Goal: Check status: Check status

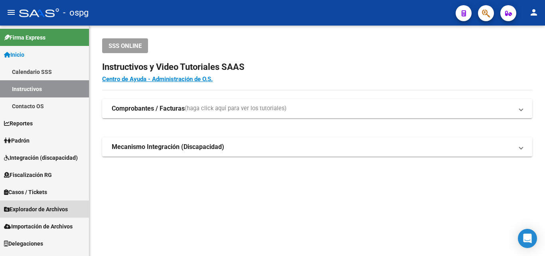
click at [51, 209] on span "Explorador de Archivos" at bounding box center [36, 209] width 64 height 9
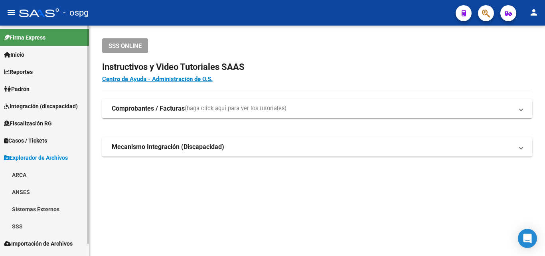
click at [28, 89] on span "Padrón" at bounding box center [17, 89] width 26 height 9
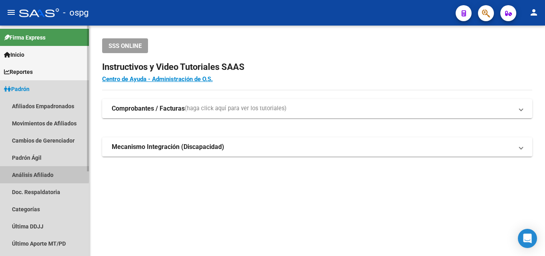
click at [25, 172] on link "Análisis Afiliado" at bounding box center [44, 174] width 89 height 17
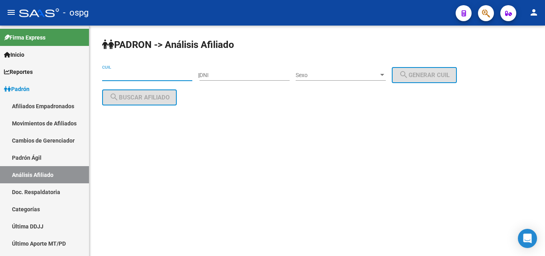
click at [155, 75] on input "CUIL" at bounding box center [147, 75] width 90 height 7
click at [233, 77] on input "DNI" at bounding box center [245, 75] width 90 height 7
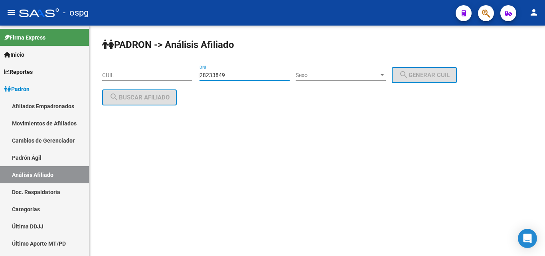
type input "28233849"
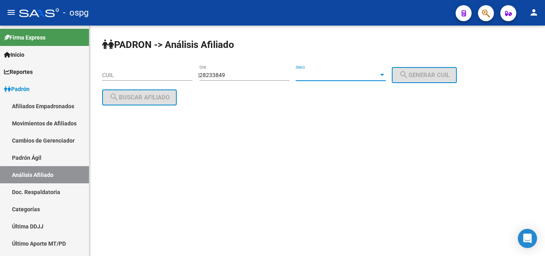
click at [307, 75] on span "Sexo" at bounding box center [337, 75] width 83 height 7
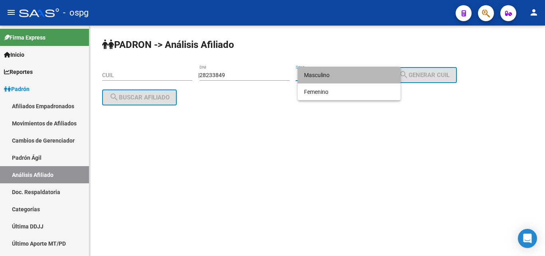
click at [351, 75] on span "Masculino" at bounding box center [349, 75] width 90 height 17
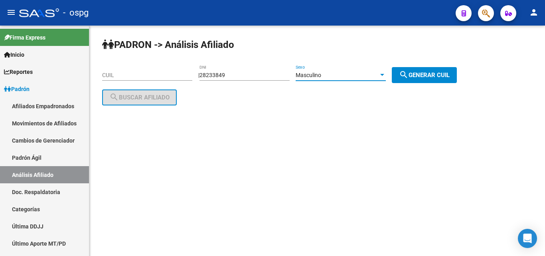
click at [379, 73] on div "Masculino" at bounding box center [337, 75] width 83 height 7
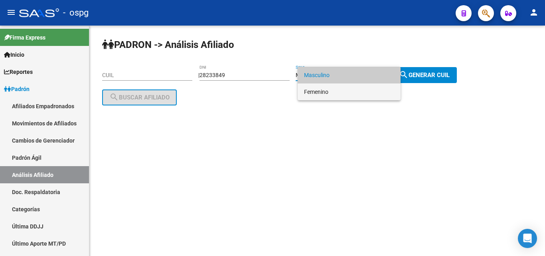
click at [367, 93] on span "Femenino" at bounding box center [349, 91] width 90 height 17
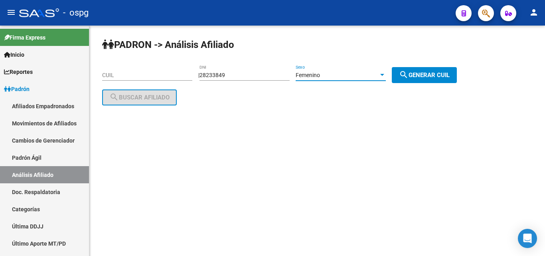
click at [429, 74] on span "search Generar CUIL" at bounding box center [424, 74] width 51 height 7
type input "27-28233849-7"
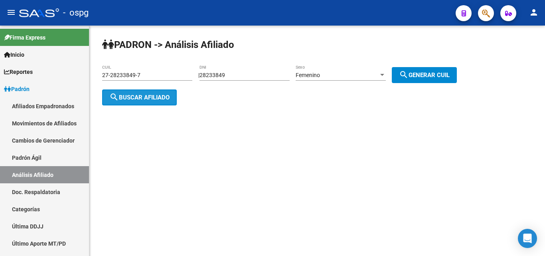
click at [164, 94] on span "search Buscar afiliado" at bounding box center [139, 97] width 60 height 7
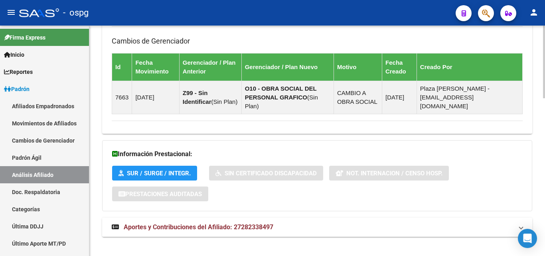
click at [335, 223] on mat-panel-title "Aportes y Contribuciones del Afiliado: 27282338497" at bounding box center [313, 227] width 402 height 9
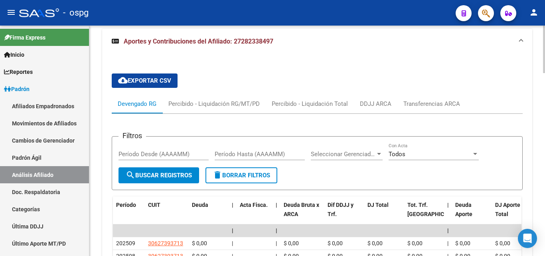
scroll to position [606, 0]
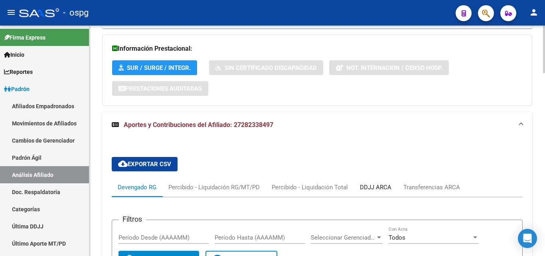
click at [375, 183] on div "DDJJ ARCA" at bounding box center [376, 187] width 32 height 9
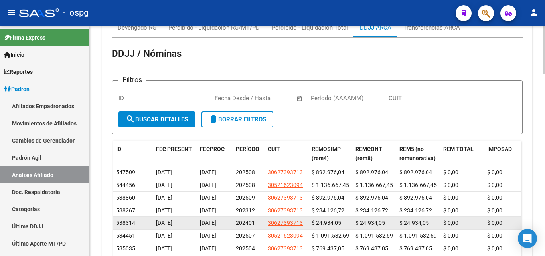
scroll to position [726, 0]
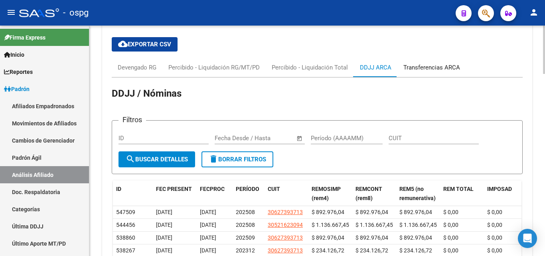
click at [438, 63] on div "Transferencias ARCA" at bounding box center [432, 67] width 57 height 9
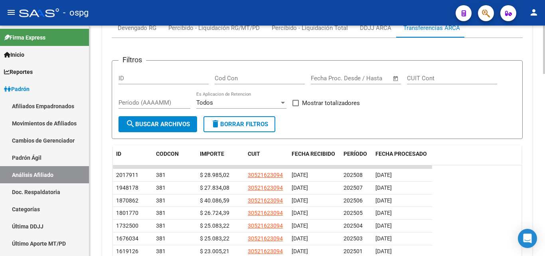
scroll to position [766, 0]
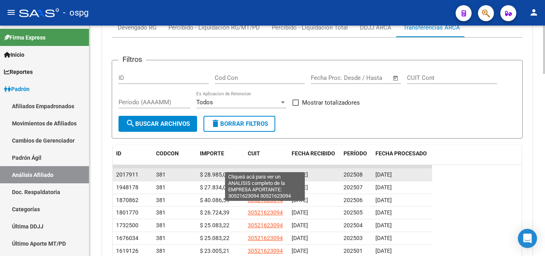
click at [273, 171] on span "30521623094" at bounding box center [265, 174] width 35 height 6
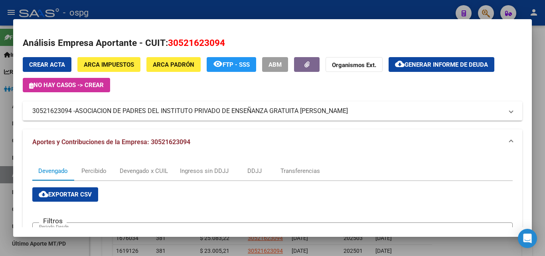
click at [539, 112] on div at bounding box center [272, 128] width 545 height 256
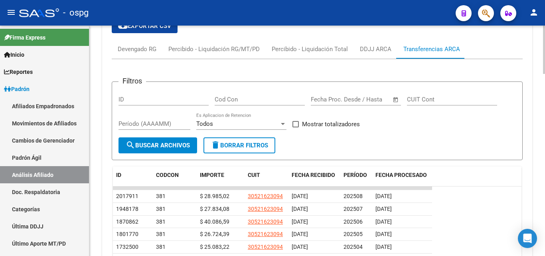
scroll to position [726, 0]
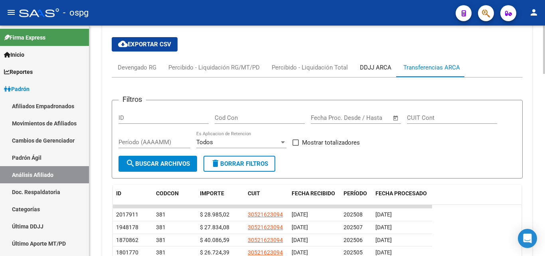
click at [372, 63] on div "DDJJ ARCA" at bounding box center [376, 67] width 32 height 9
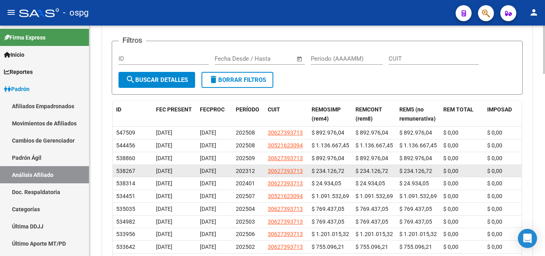
scroll to position [806, 0]
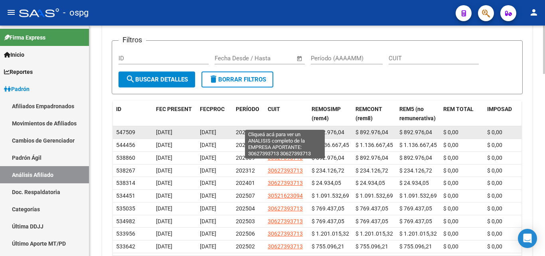
click at [287, 129] on span "30627393713" at bounding box center [285, 132] width 35 height 6
type textarea "30627393713"
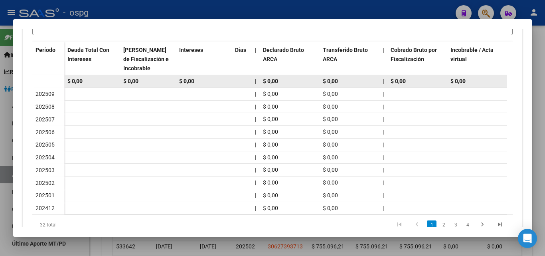
scroll to position [240, 0]
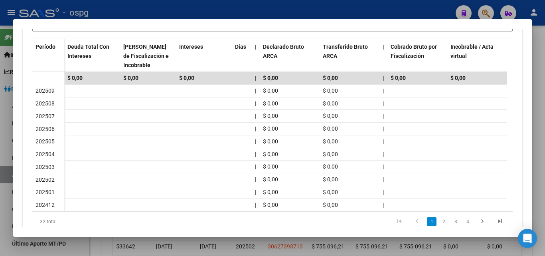
click at [536, 161] on div at bounding box center [272, 128] width 545 height 256
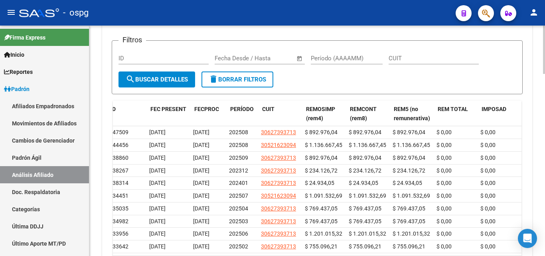
scroll to position [0, 0]
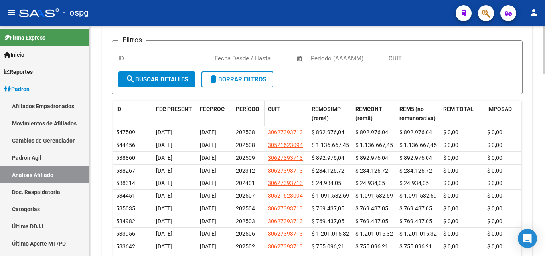
click at [246, 106] on span "PERÍODO" at bounding box center [248, 109] width 24 height 6
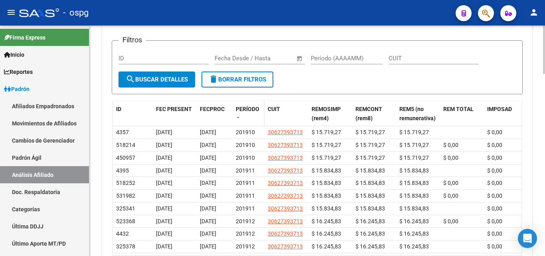
click at [246, 106] on span "PERÍODO" at bounding box center [248, 109] width 24 height 6
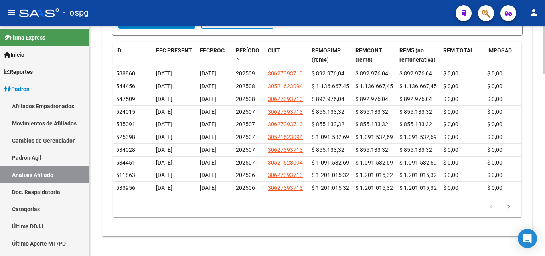
scroll to position [870, 0]
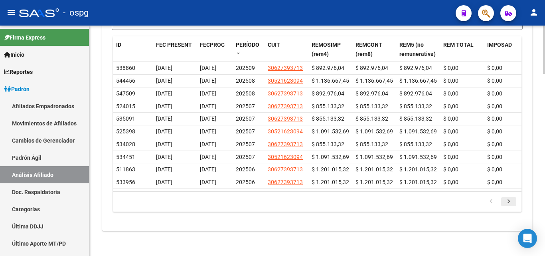
click at [507, 201] on icon "go to next page" at bounding box center [509, 203] width 10 height 10
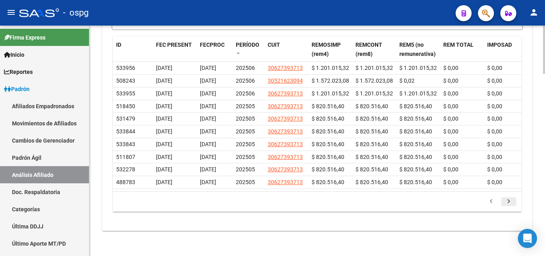
click at [513, 200] on icon "go to next page" at bounding box center [509, 203] width 10 height 10
